Goal: Task Accomplishment & Management: Manage account settings

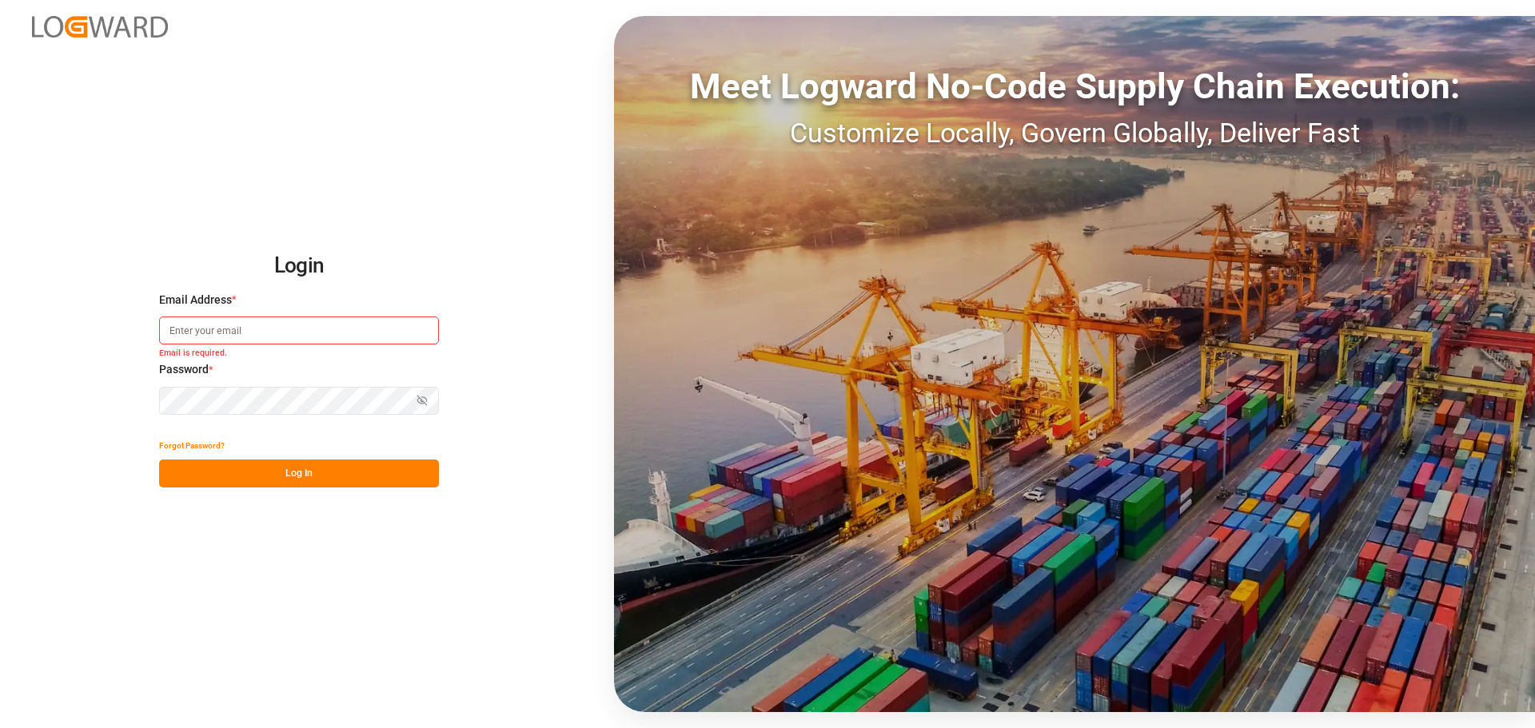
click at [321, 323] on input at bounding box center [299, 331] width 280 height 28
paste input "NEW ORDER 079_2025 + 080_2025 STAMPOL"
click at [222, 333] on input "NEW ORDER 079_2025 + 080_2025 STAMPOL" at bounding box center [299, 331] width 280 height 28
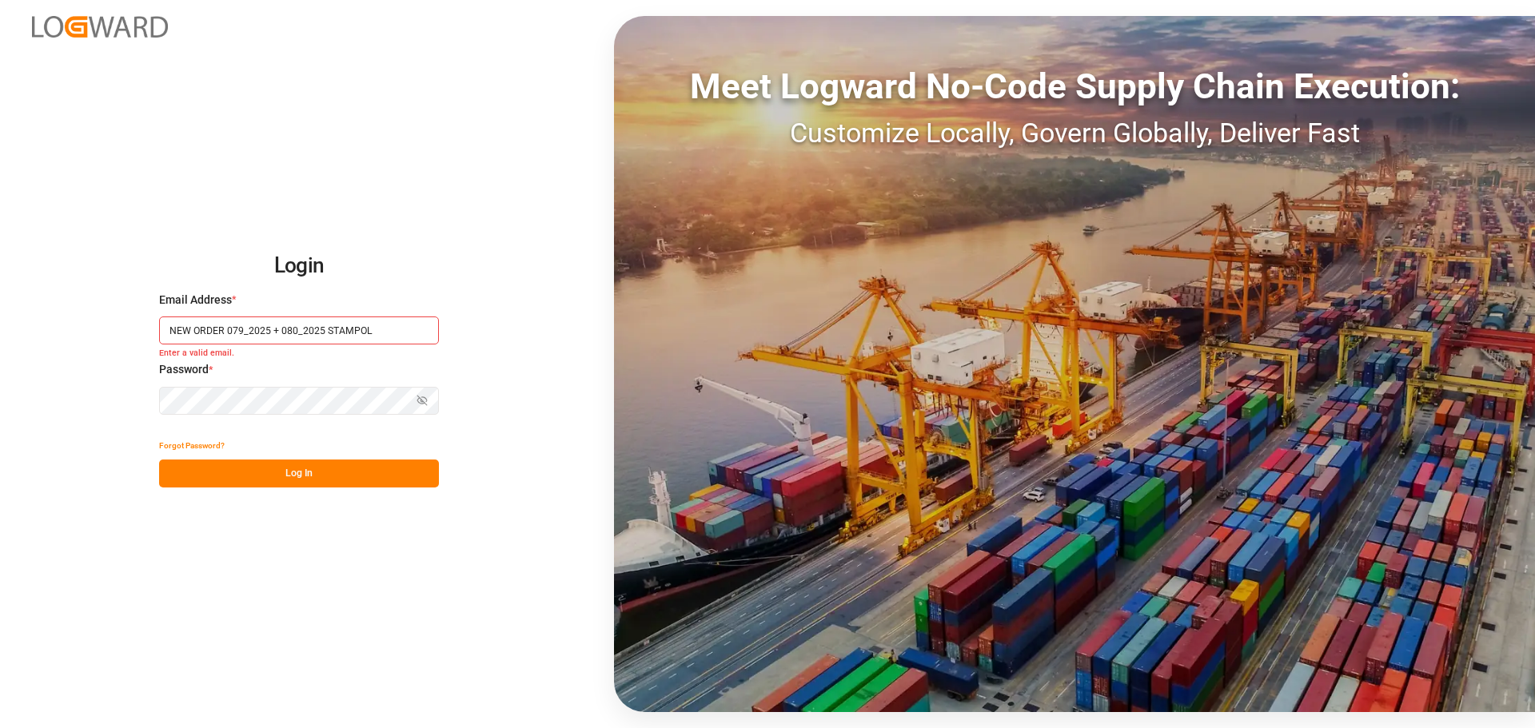
paste input "[PERSON_NAME][EMAIL_ADDRESS][DOMAIN_NAME]"
type input "[PERSON_NAME][EMAIL_ADDRESS][DOMAIN_NAME]"
click at [277, 484] on button "Log In" at bounding box center [299, 474] width 280 height 28
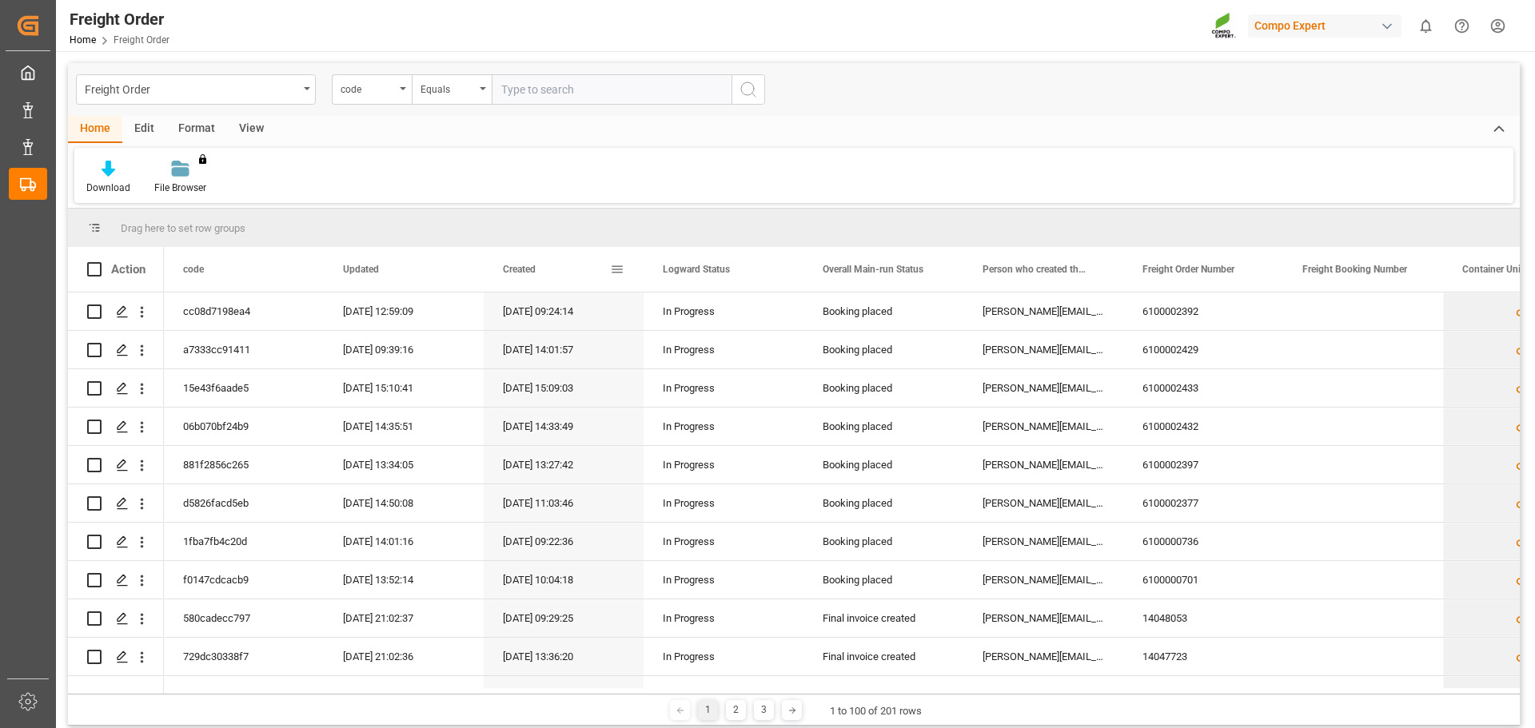
click at [515, 274] on span "Created" at bounding box center [519, 269] width 33 height 11
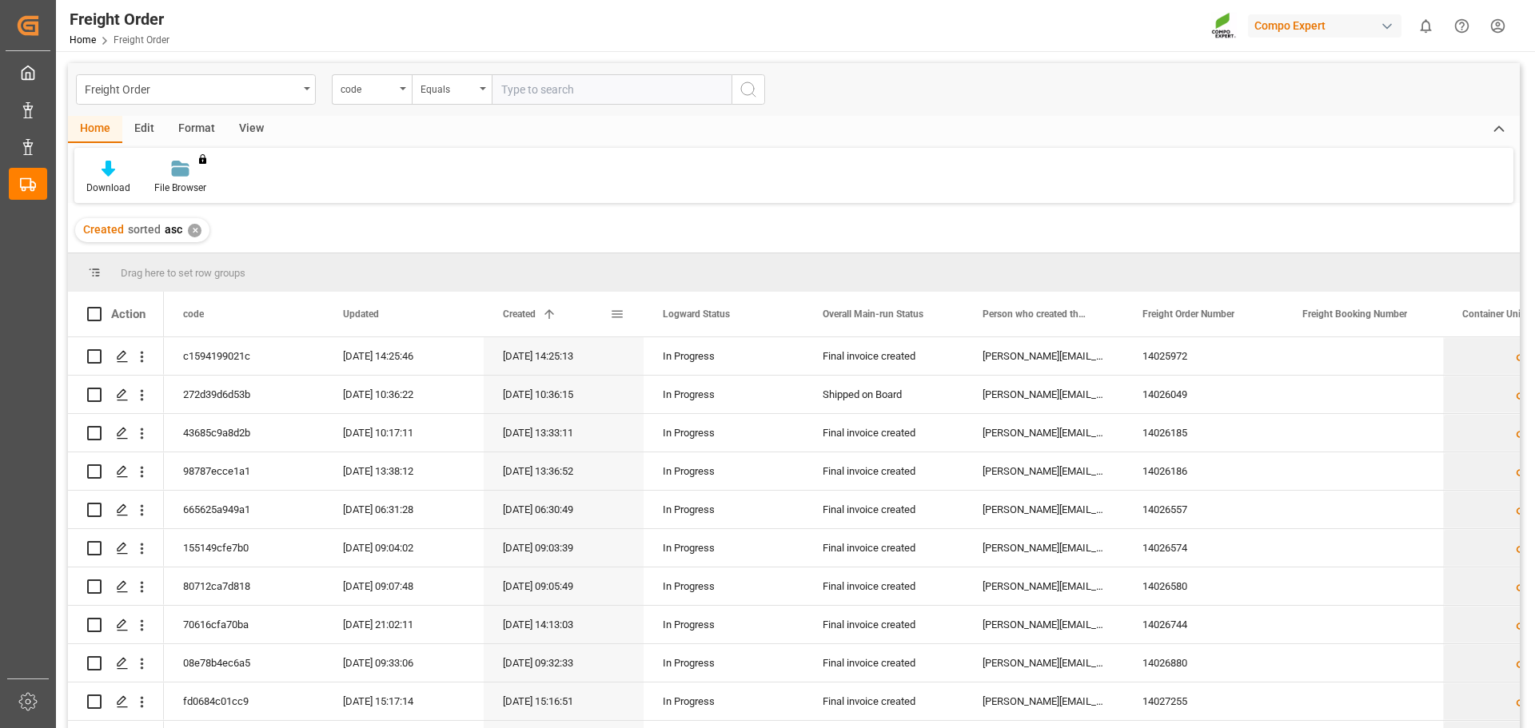
click at [525, 314] on span "Created" at bounding box center [519, 314] width 33 height 11
click at [241, 120] on div "View" at bounding box center [251, 129] width 49 height 27
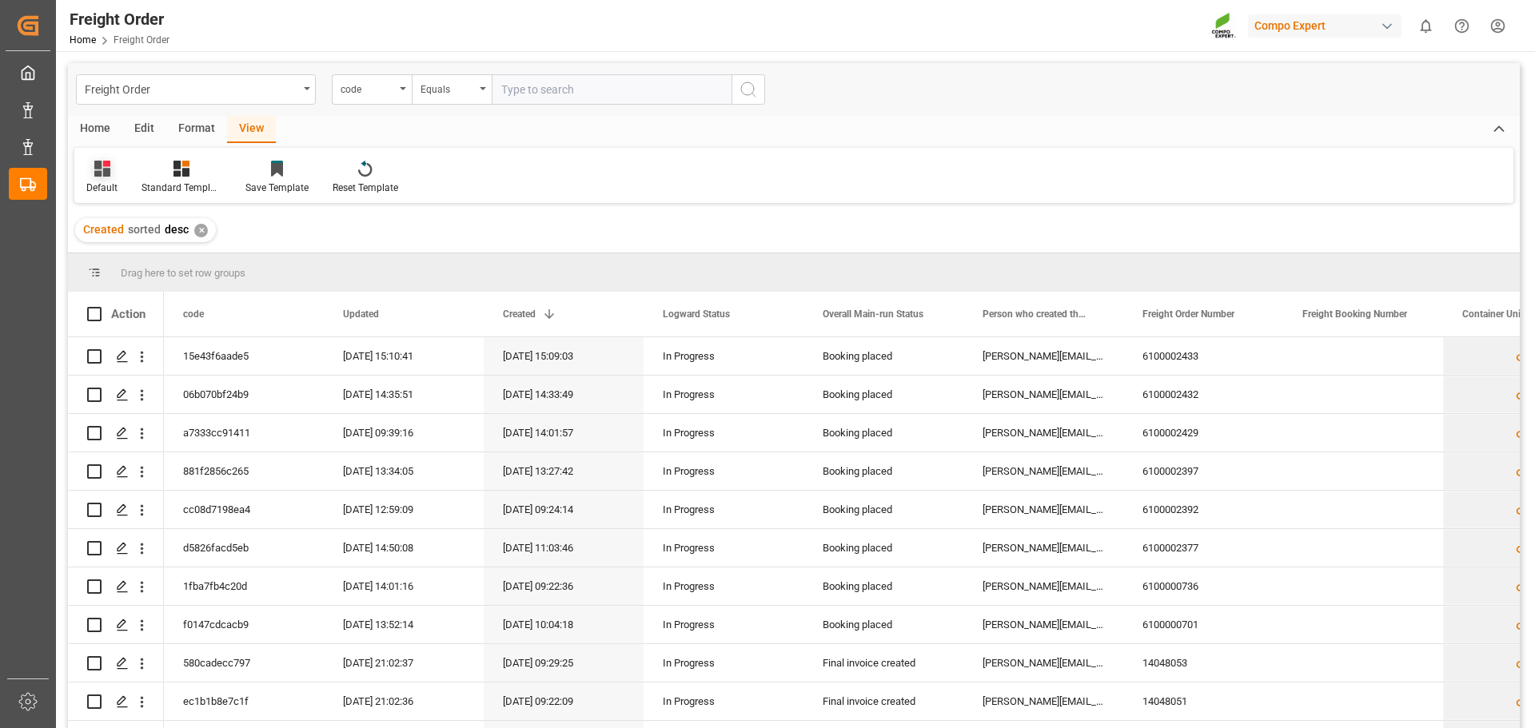
click at [103, 176] on icon at bounding box center [102, 169] width 16 height 16
click at [104, 257] on div "ce" at bounding box center [164, 258] width 140 height 17
